Goal: Transaction & Acquisition: Download file/media

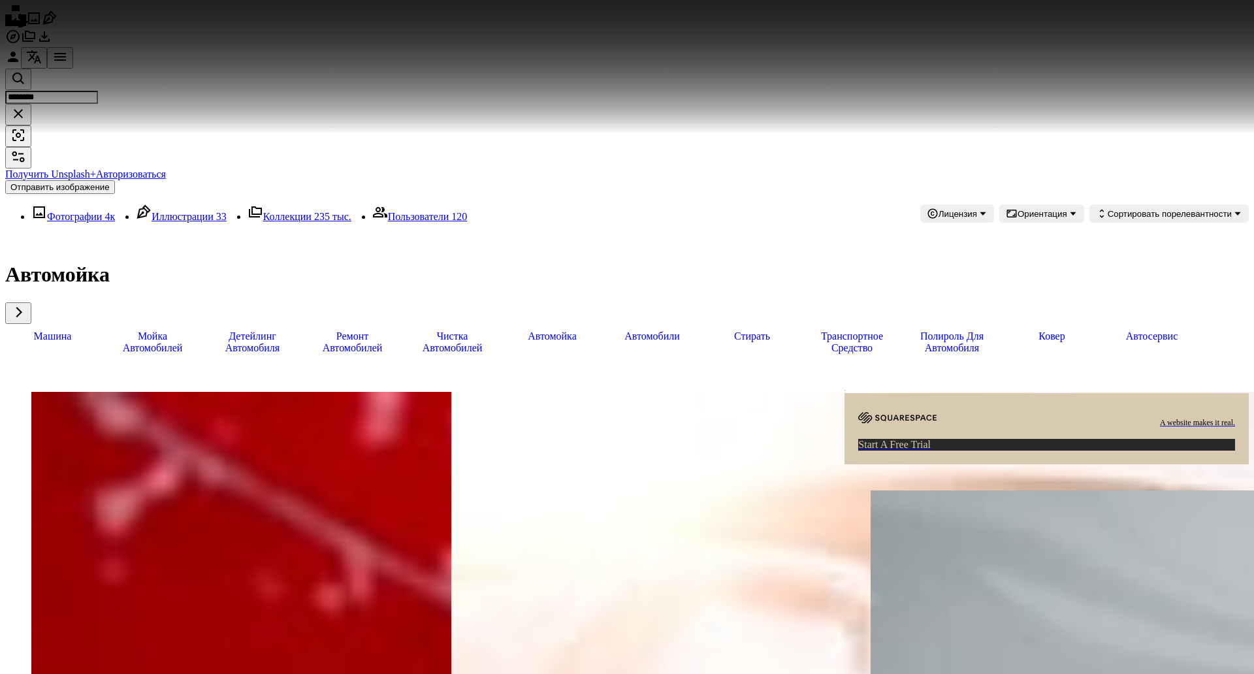
scroll to position [821, 0]
